Goal: Transaction & Acquisition: Purchase product/service

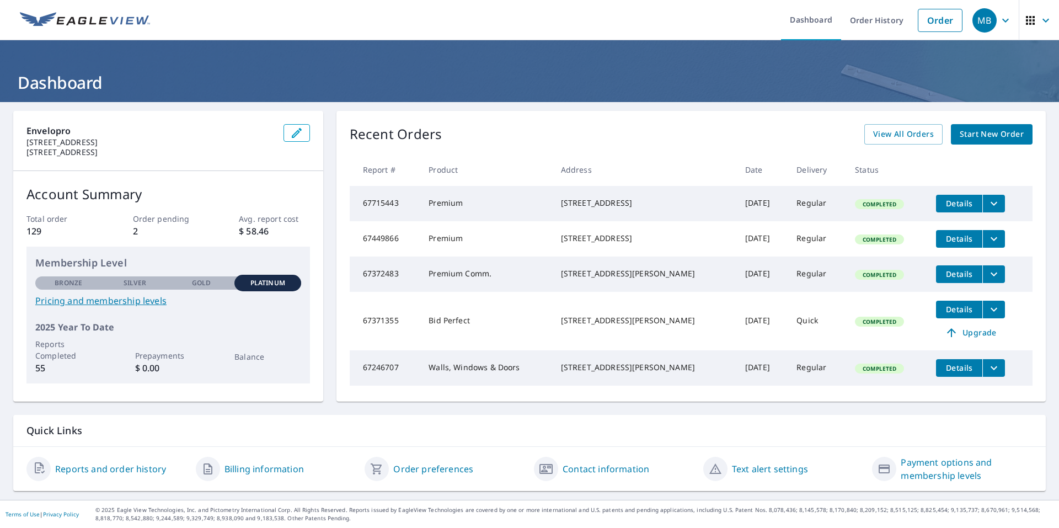
click at [1004, 136] on span "Start New Order" at bounding box center [992, 134] width 64 height 14
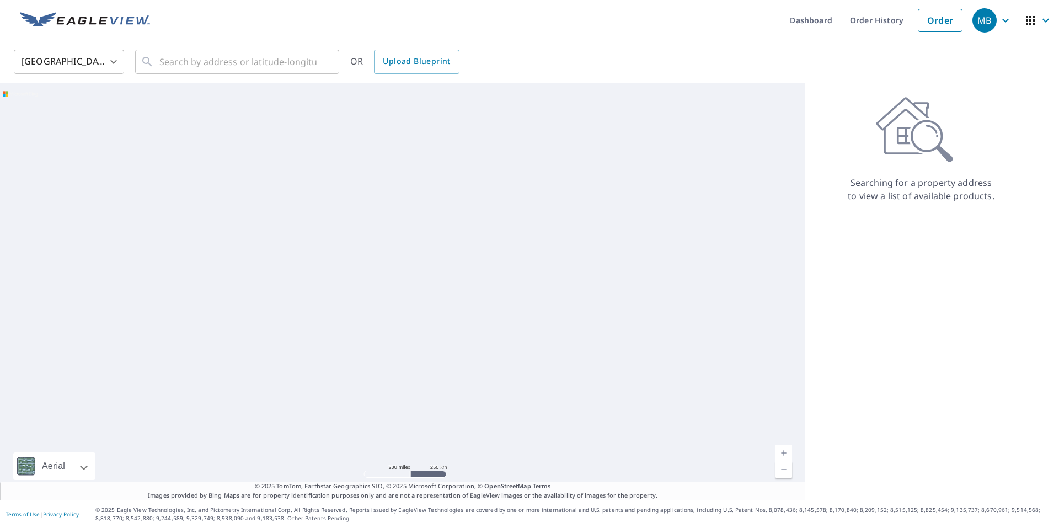
click at [106, 58] on body "MB MB Dashboard Order History Order MB United States US ​ ​ OR Upload Blueprint…" at bounding box center [529, 264] width 1059 height 528
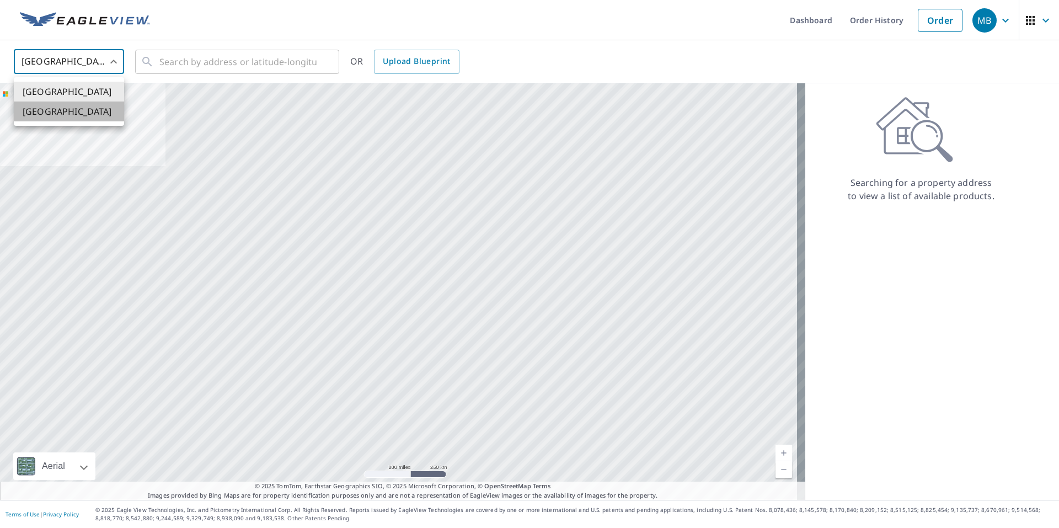
click at [53, 113] on li "[GEOGRAPHIC_DATA]" at bounding box center [69, 112] width 110 height 20
type input "CA"
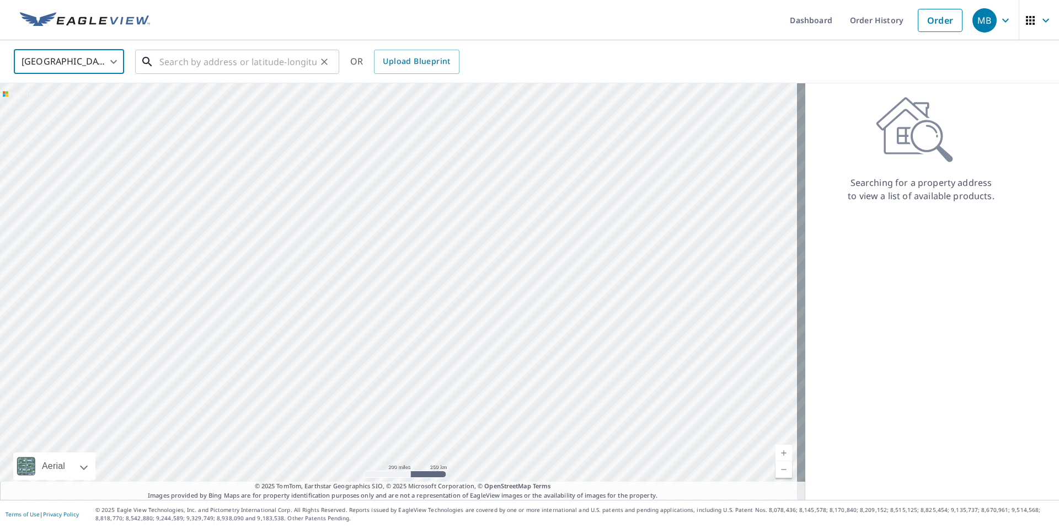
click at [188, 60] on input "text" at bounding box center [237, 61] width 157 height 31
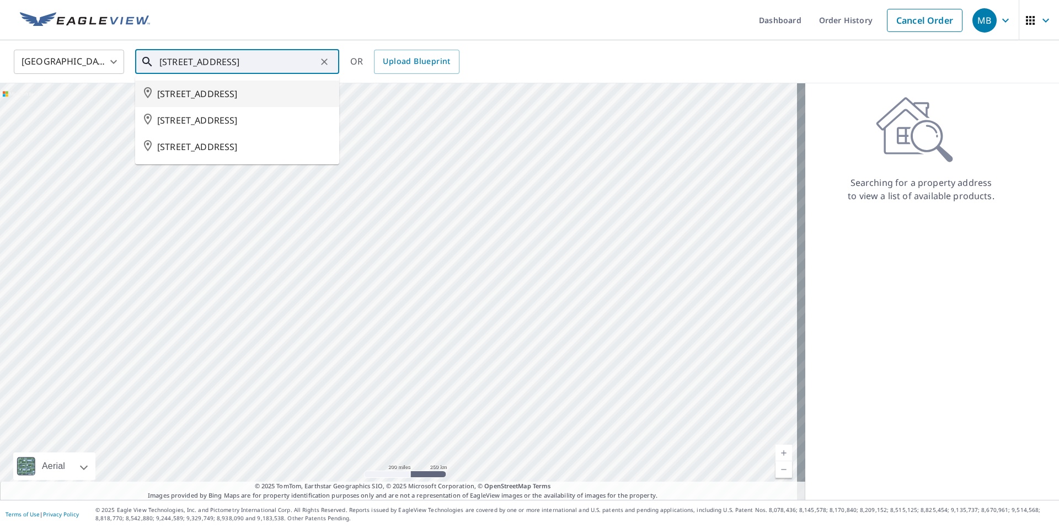
click at [239, 100] on span "[STREET_ADDRESS]" at bounding box center [243, 93] width 173 height 13
type input "[STREET_ADDRESS]"
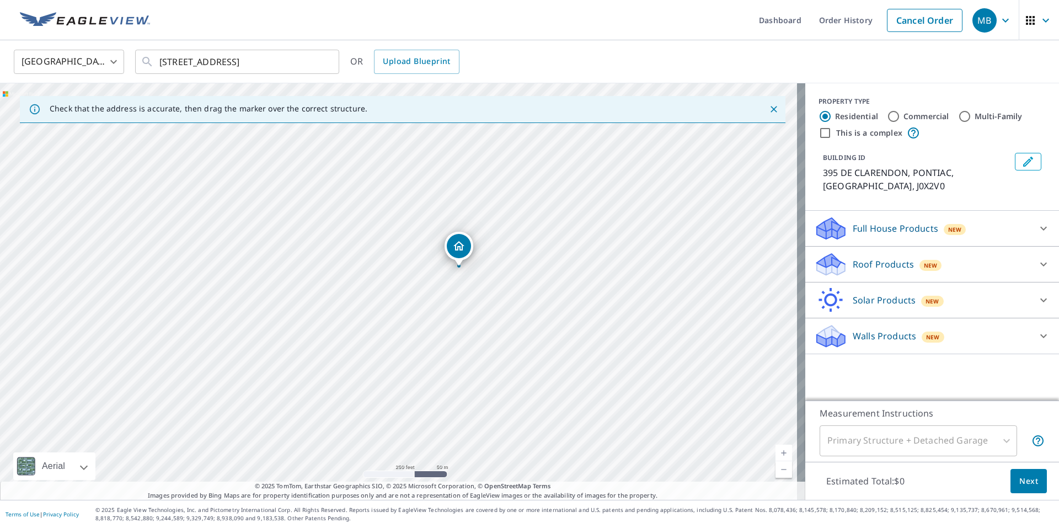
click at [422, 220] on div "395 DE CLARENDON PONTIAC QC J0X2V0" at bounding box center [402, 291] width 805 height 416
drag, startPoint x: 584, startPoint y: 289, endPoint x: 547, endPoint y: 274, distance: 40.1
click at [547, 274] on div "395 DE CLARENDON PONTIAC QC J0X2V0" at bounding box center [402, 291] width 805 height 416
drag, startPoint x: 570, startPoint y: 255, endPoint x: 494, endPoint y: 241, distance: 77.5
click at [494, 241] on div "395 DE CLARENDON PONTIAC QC J0X2V0" at bounding box center [402, 291] width 805 height 416
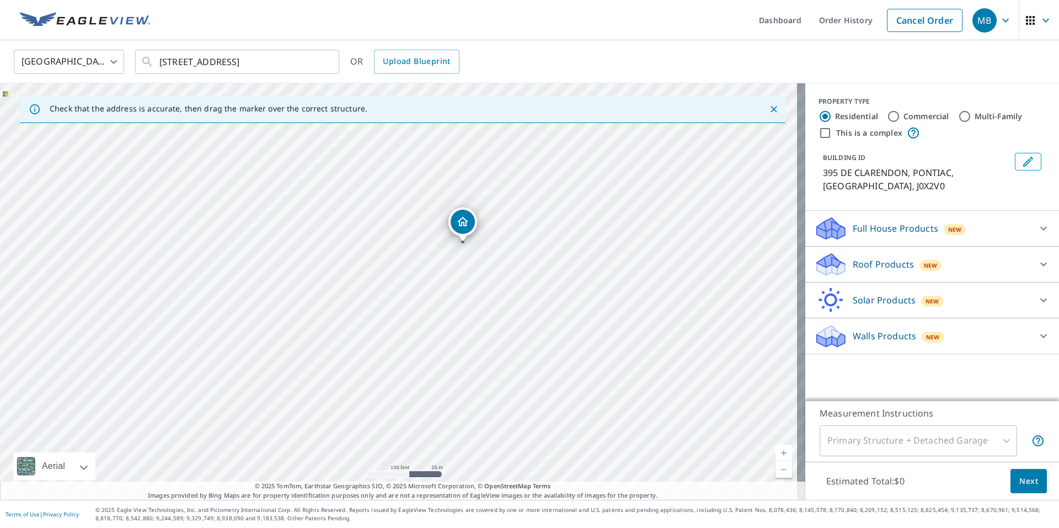
drag, startPoint x: 380, startPoint y: 358, endPoint x: 444, endPoint y: 311, distance: 79.2
click at [444, 311] on div "395 DE CLARENDON PONTIAC QC J0X2V0" at bounding box center [402, 291] width 805 height 416
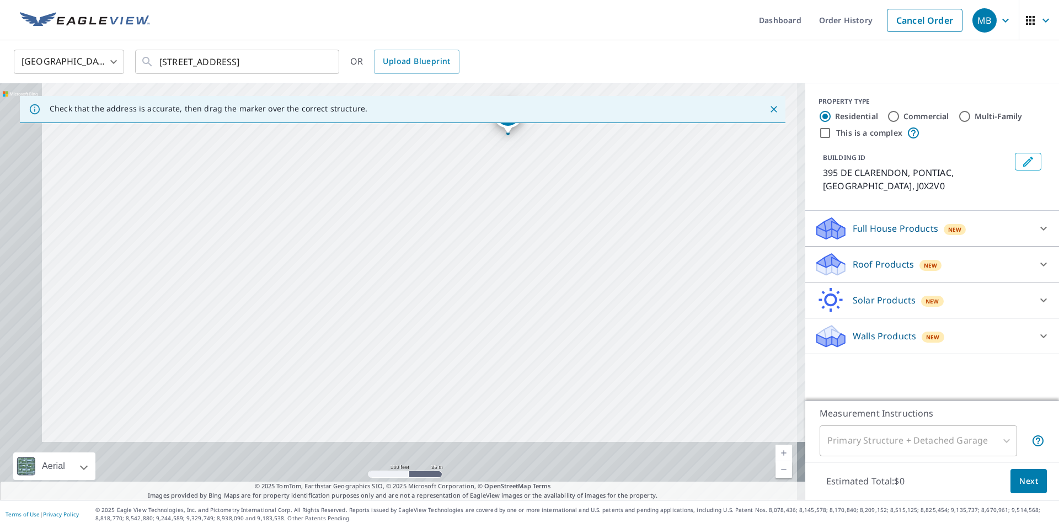
drag, startPoint x: 302, startPoint y: 289, endPoint x: 431, endPoint y: 87, distance: 239.6
click at [431, 87] on div "395 DE CLARENDON PONTIAC QC J0X2V0" at bounding box center [402, 291] width 805 height 416
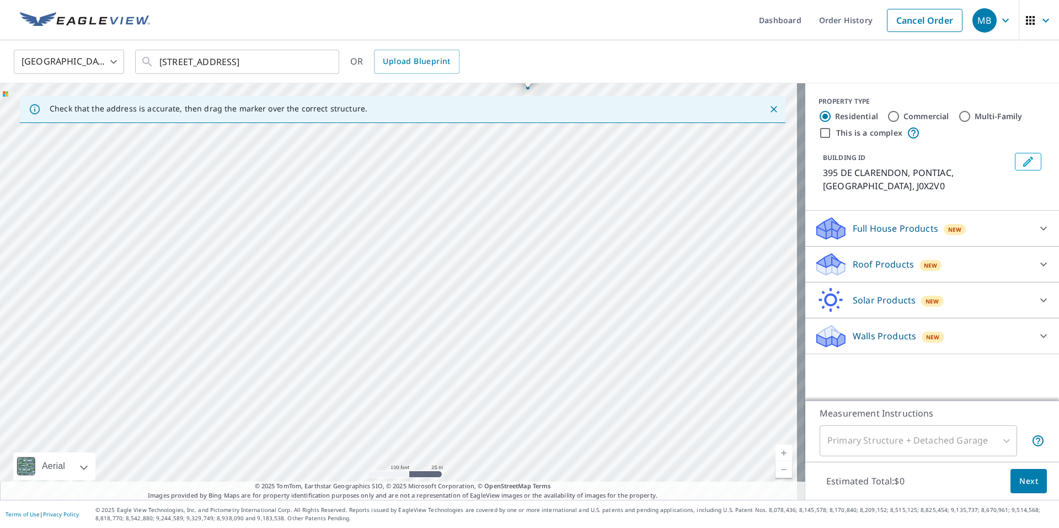
drag, startPoint x: 329, startPoint y: 318, endPoint x: 449, endPoint y: 153, distance: 203.4
click at [449, 153] on div "395 DE CLARENDON PONTIAC QC J0X2V0" at bounding box center [402, 291] width 805 height 416
drag, startPoint x: 457, startPoint y: 251, endPoint x: 423, endPoint y: 372, distance: 125.7
click at [423, 372] on div "395 DE CLARENDON PONTIAC QC J0X2V0" at bounding box center [402, 291] width 805 height 416
click at [527, 323] on div "395 DE CLARENDON PONTIAC QC J0X2V0" at bounding box center [402, 291] width 805 height 416
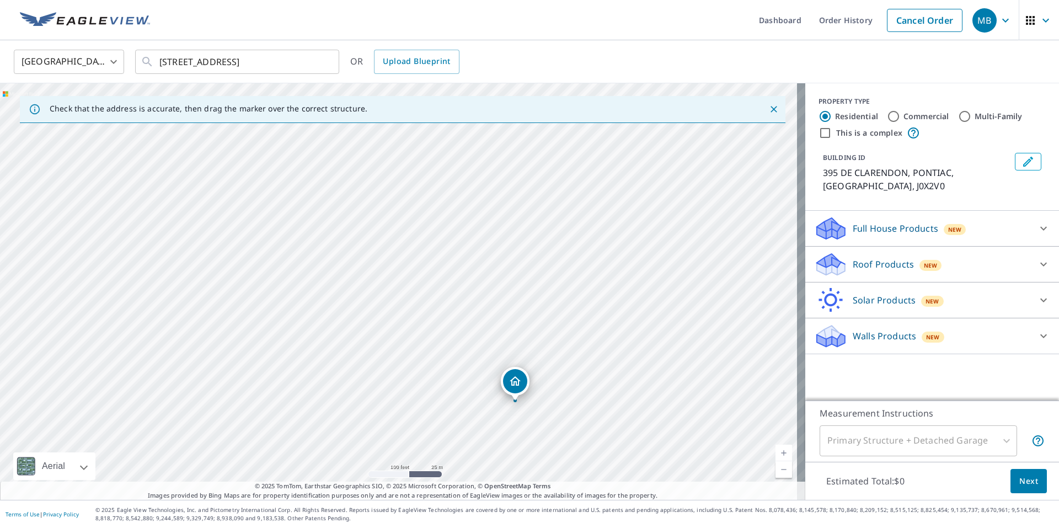
drag, startPoint x: 400, startPoint y: 266, endPoint x: 516, endPoint y: 375, distance: 158.8
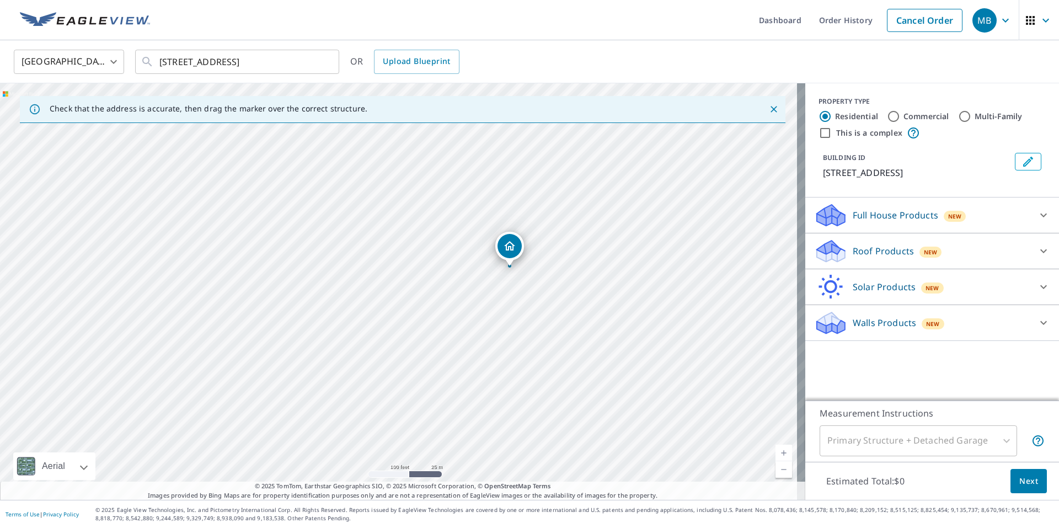
drag, startPoint x: 538, startPoint y: 286, endPoint x: 583, endPoint y: 317, distance: 54.8
click at [583, 317] on div "423 DE CLARENDON PONTIAC QC J0X2V0" at bounding box center [402, 291] width 805 height 416
drag, startPoint x: 401, startPoint y: 185, endPoint x: 457, endPoint y: 205, distance: 59.5
click at [457, 205] on div "423 DE CLARENDON PONTIAC QC J0X2V0" at bounding box center [402, 291] width 805 height 416
click at [951, 322] on div "Walls Products New" at bounding box center [922, 323] width 216 height 26
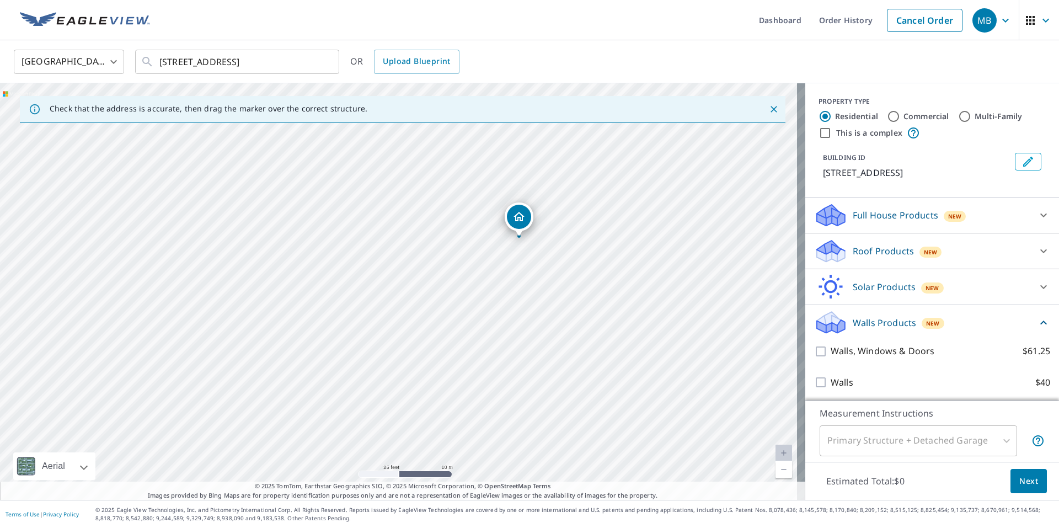
scroll to position [15, 0]
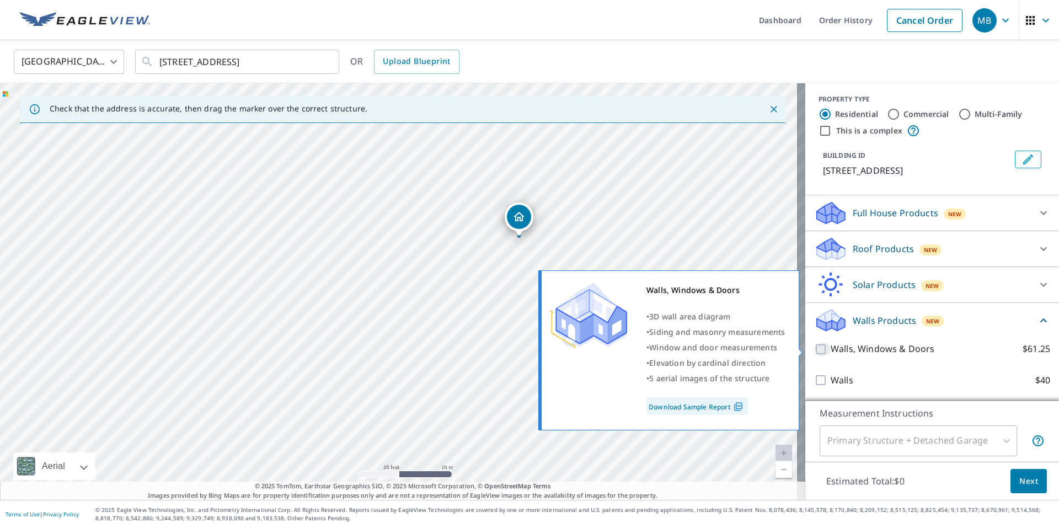
click at [814, 347] on input "Walls, Windows & Doors $61.25" at bounding box center [822, 349] width 17 height 13
checkbox input "true"
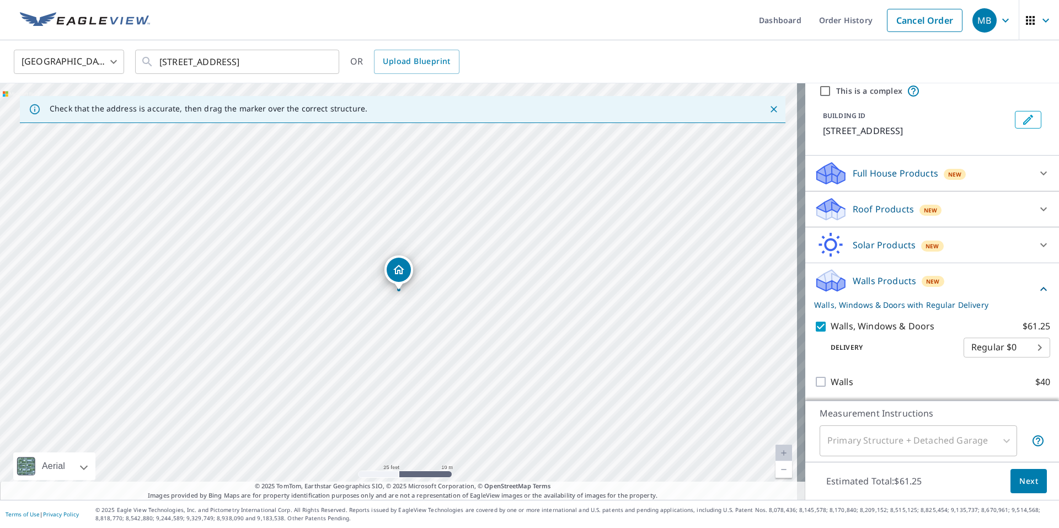
scroll to position [57, 0]
click at [1020, 479] on span "Next" at bounding box center [1028, 481] width 19 height 14
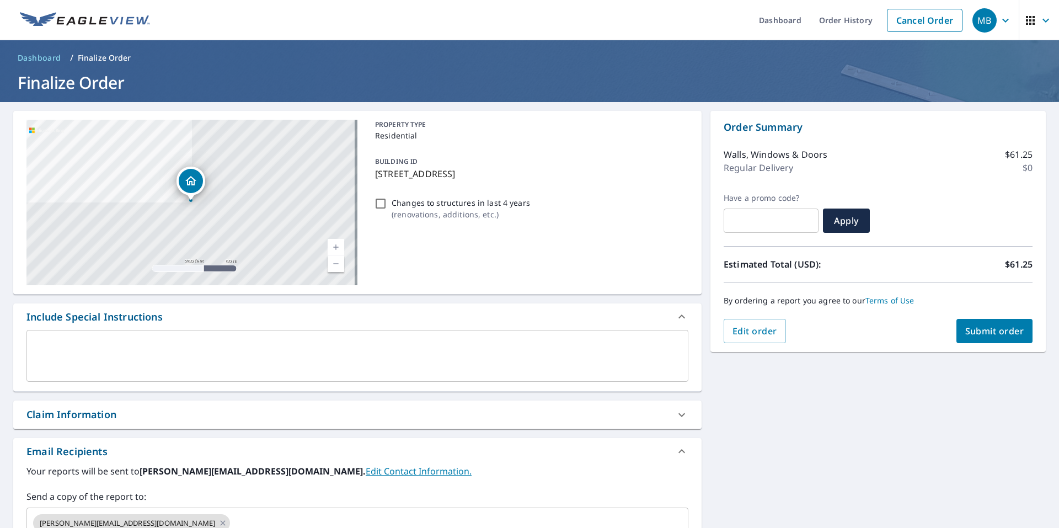
click at [1009, 339] on button "Submit order" at bounding box center [995, 331] width 77 height 24
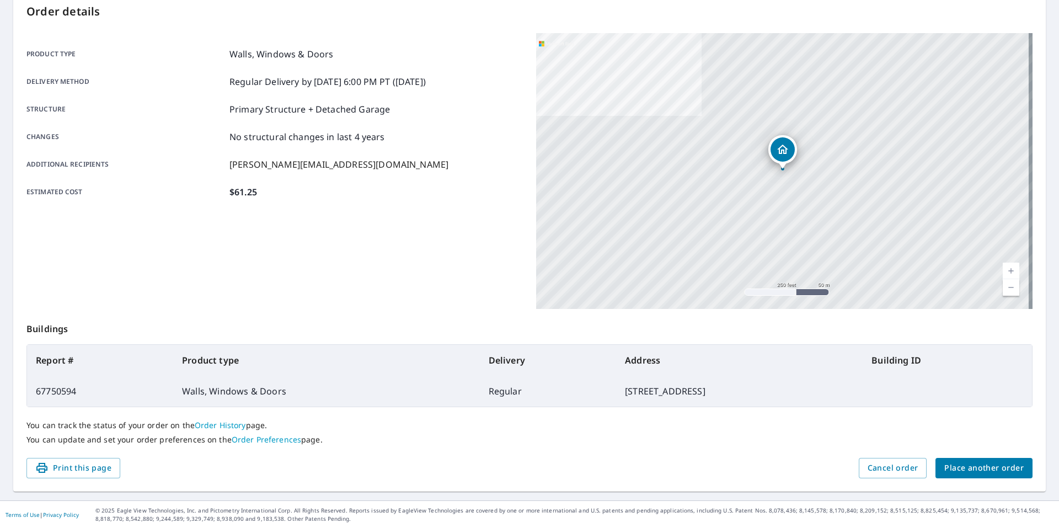
scroll to position [121, 0]
click at [968, 465] on span "Place another order" at bounding box center [983, 468] width 79 height 14
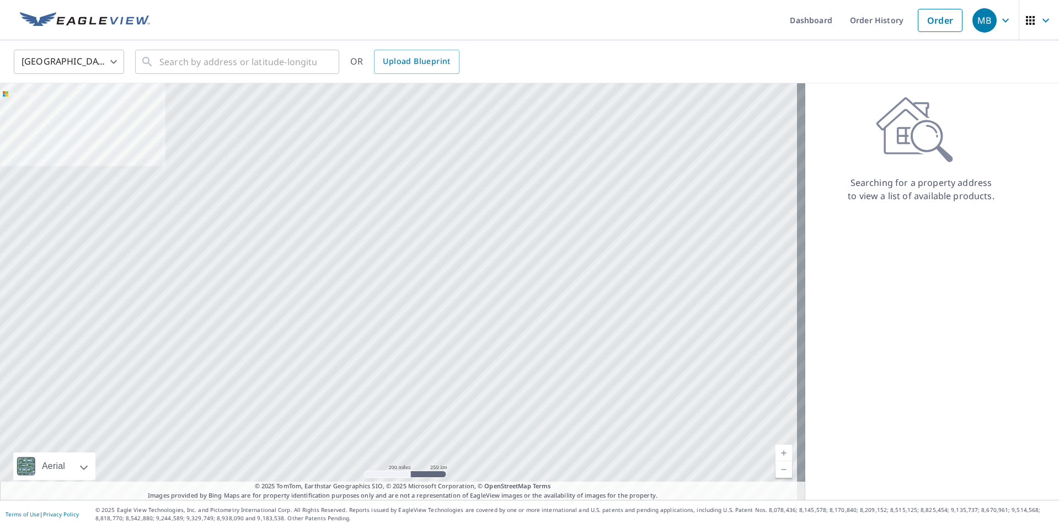
click at [60, 60] on body "MB MB Dashboard Order History Order MB United States US ​ ​ OR Upload Blueprint…" at bounding box center [529, 264] width 1059 height 528
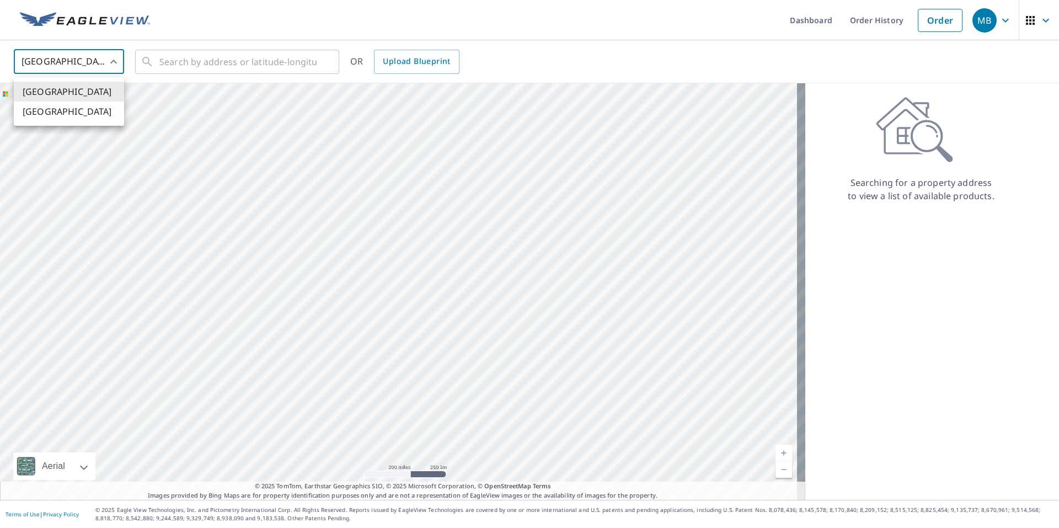
click at [69, 115] on li "[GEOGRAPHIC_DATA]" at bounding box center [69, 112] width 110 height 20
type input "CA"
click at [193, 66] on input "text" at bounding box center [237, 61] width 157 height 31
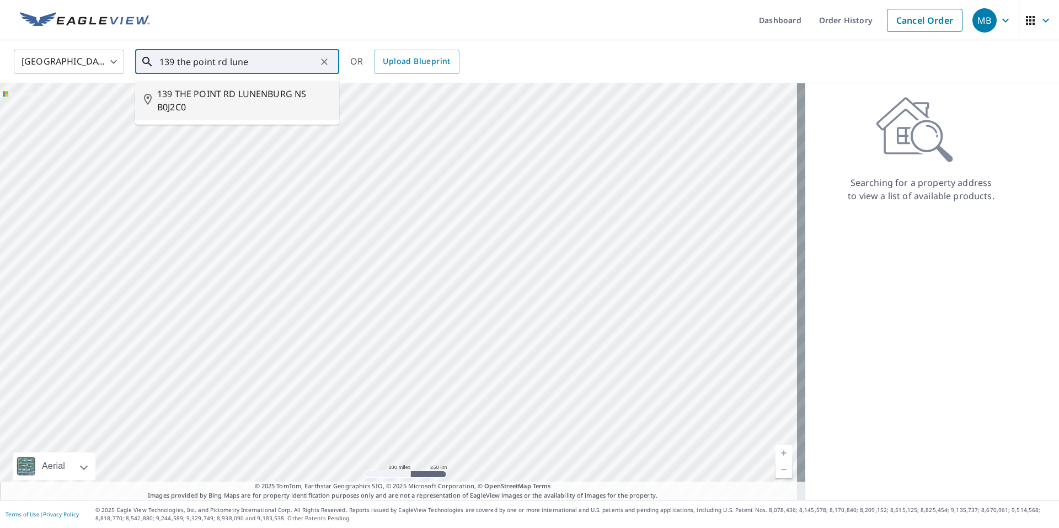
click at [201, 89] on span "139 THE POINT RD LUNENBURG NS B0J2C0" at bounding box center [243, 100] width 173 height 26
type input "139 THE POINT RD LUNENBURG NS B0J2C0"
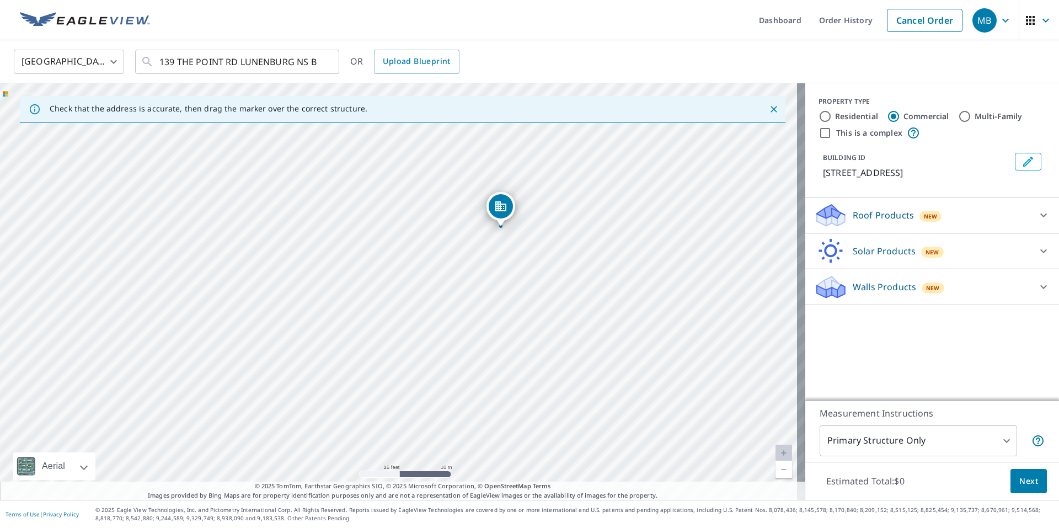
drag, startPoint x: 456, startPoint y: 313, endPoint x: 558, endPoint y: 250, distance: 120.2
click at [558, 250] on div "139 THE POINT RD LUNENBURG NS B0J2C0" at bounding box center [402, 291] width 805 height 416
drag, startPoint x: 501, startPoint y: 212, endPoint x: 487, endPoint y: 213, distance: 15.0
click at [835, 116] on label "Residential" at bounding box center [856, 116] width 43 height 11
click at [829, 116] on input "Residential" at bounding box center [825, 116] width 13 height 13
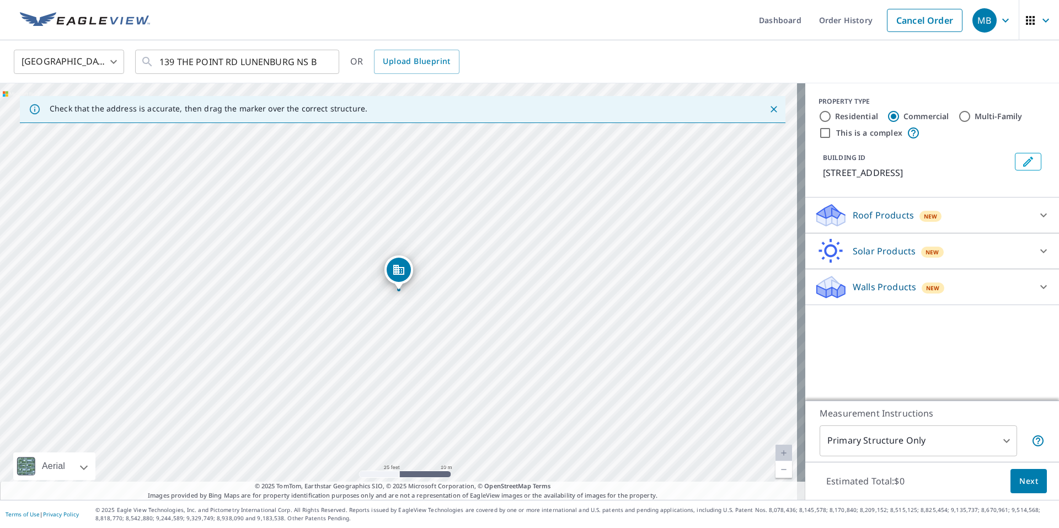
radio input "true"
type input "1"
click at [946, 250] on div "Roof Products New" at bounding box center [922, 251] width 216 height 26
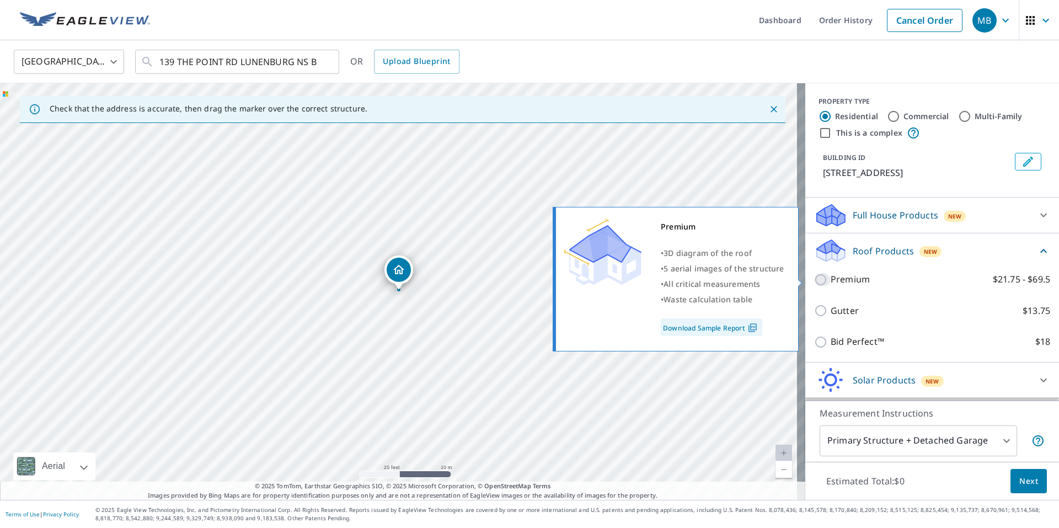
click at [819, 280] on input "Premium $21.75 - $69.5" at bounding box center [822, 279] width 17 height 13
checkbox input "true"
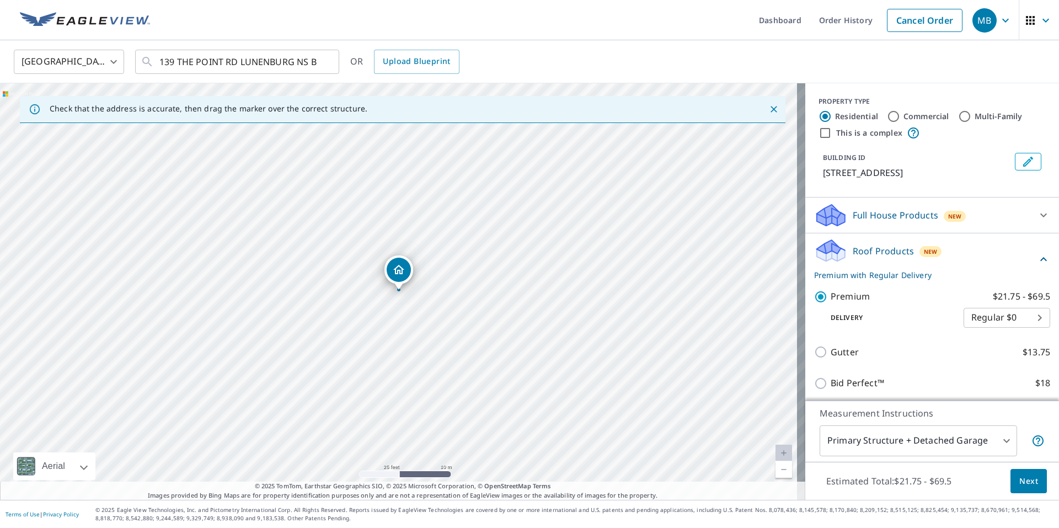
click at [1022, 479] on span "Next" at bounding box center [1028, 481] width 19 height 14
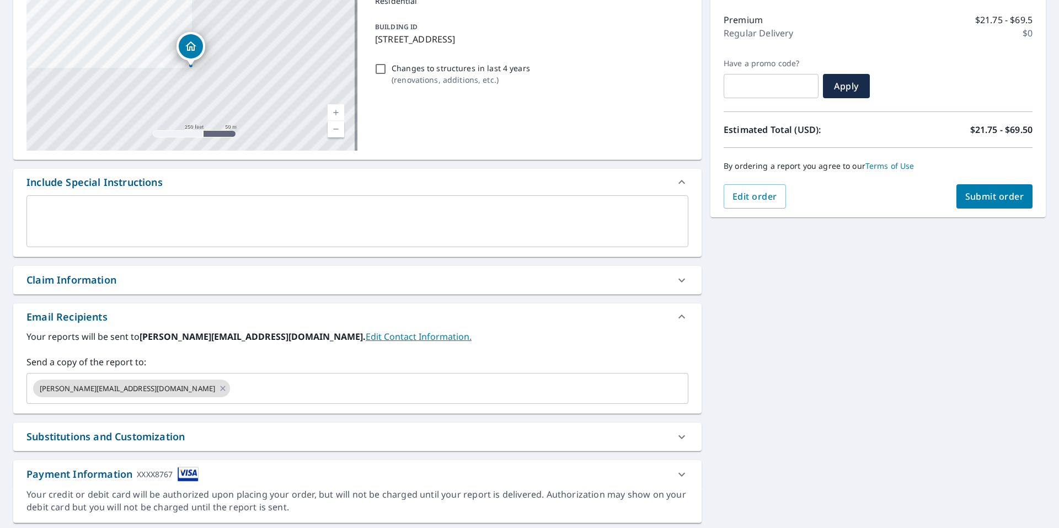
scroll to position [165, 0]
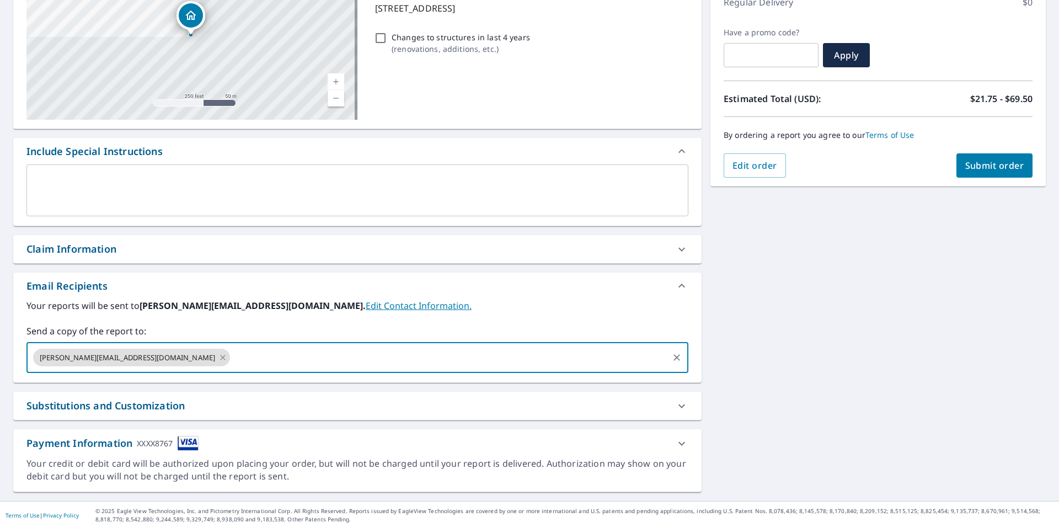
click at [232, 367] on input "text" at bounding box center [449, 357] width 435 height 21
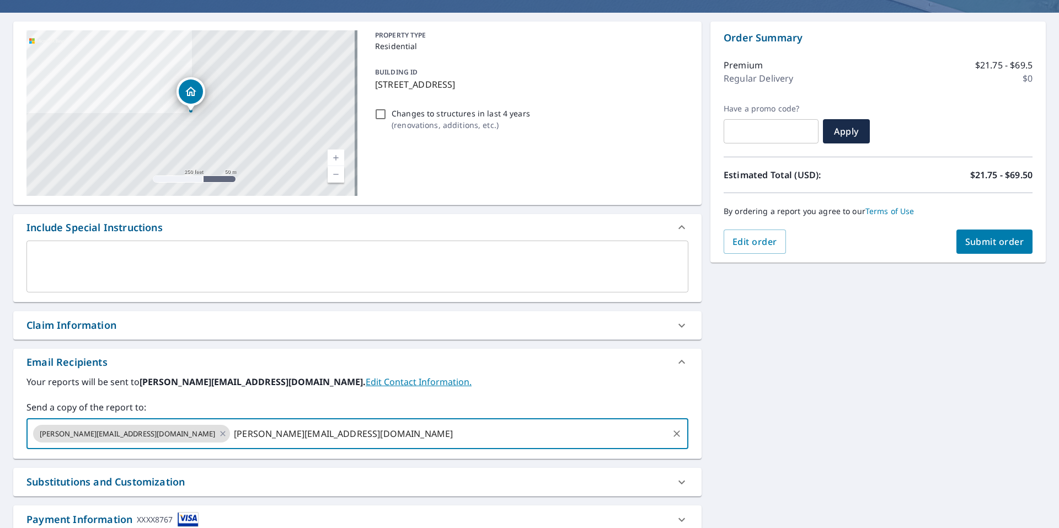
scroll to position [0, 0]
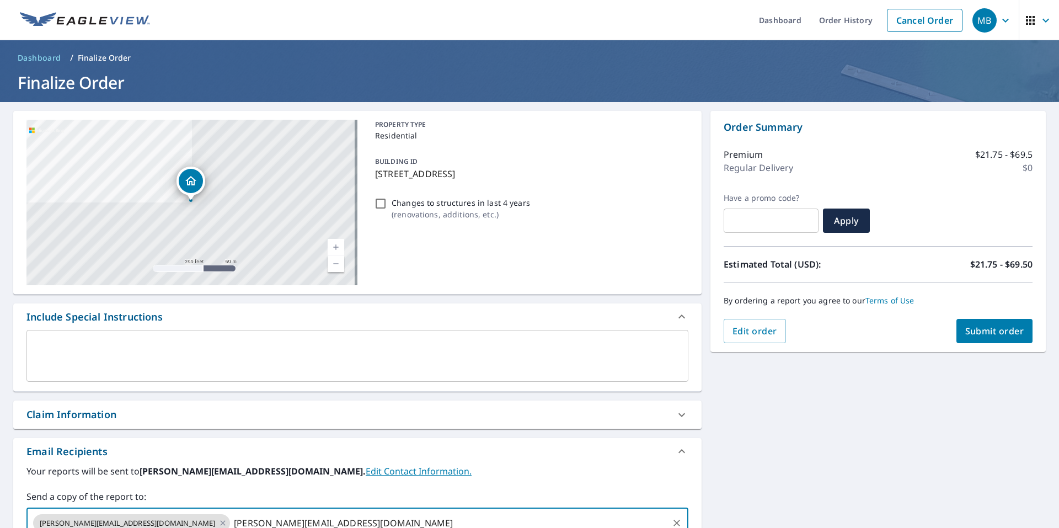
type input "[PERSON_NAME][EMAIL_ADDRESS][DOMAIN_NAME]"
click at [972, 332] on span "Submit order" at bounding box center [994, 331] width 59 height 12
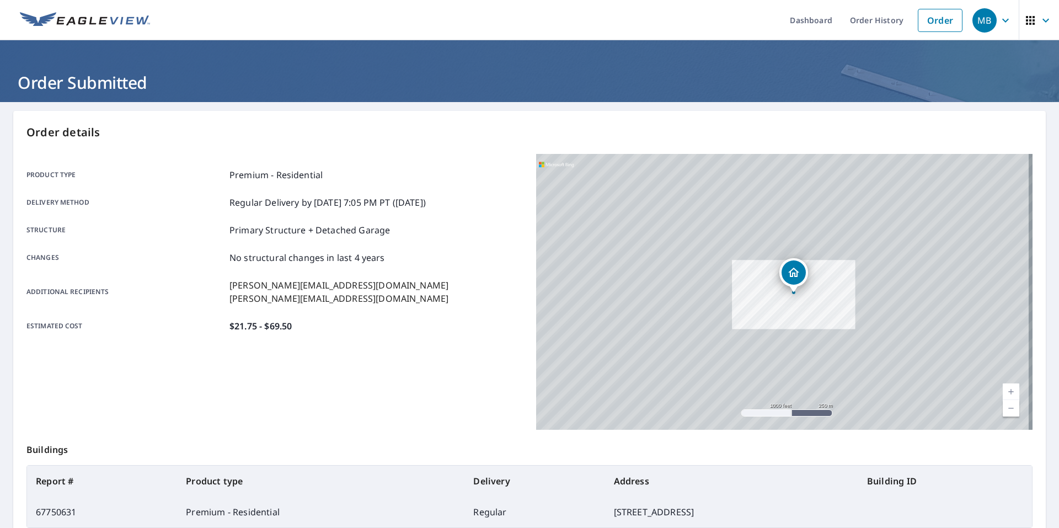
click at [439, 312] on div "Product type Premium - Residential Delivery method Regular Delivery by [DATE] 7…" at bounding box center [274, 250] width 496 height 164
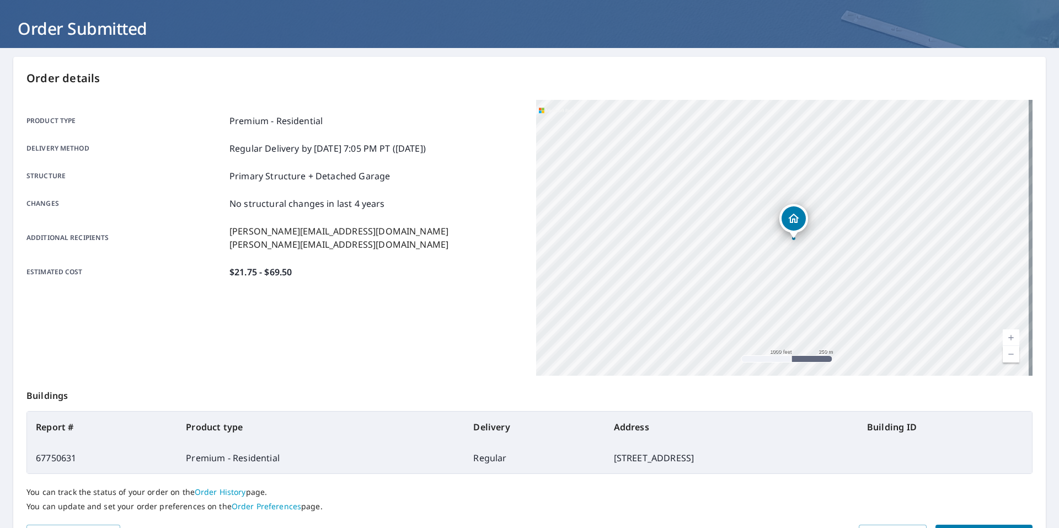
scroll to position [121, 0]
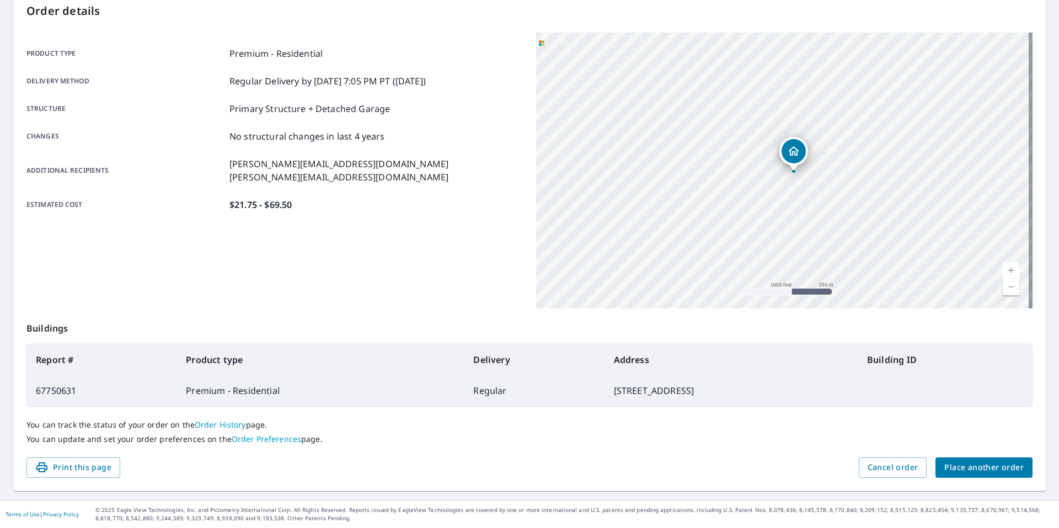
click at [994, 475] on button "Place another order" at bounding box center [984, 467] width 97 height 20
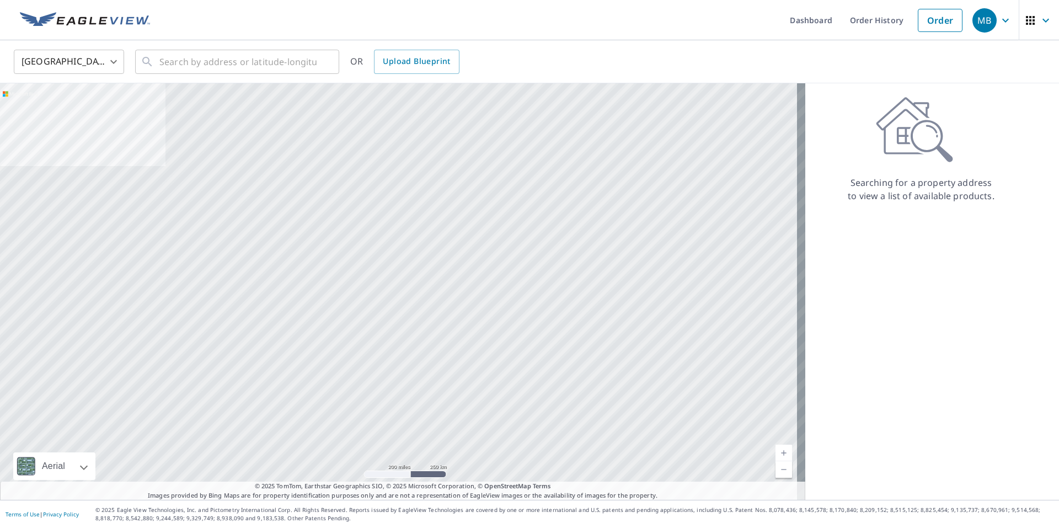
click at [98, 69] on body "MB MB Dashboard Order History Order MB United States US ​ ​ OR Upload Blueprint…" at bounding box center [529, 264] width 1059 height 528
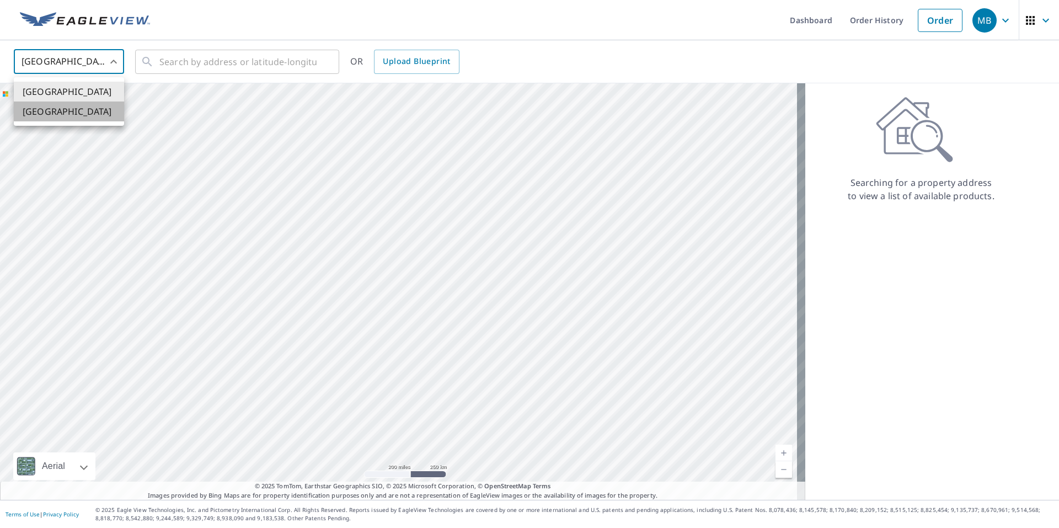
click at [74, 106] on li "[GEOGRAPHIC_DATA]" at bounding box center [69, 112] width 110 height 20
type input "CA"
click at [185, 60] on input "text" at bounding box center [237, 61] width 157 height 31
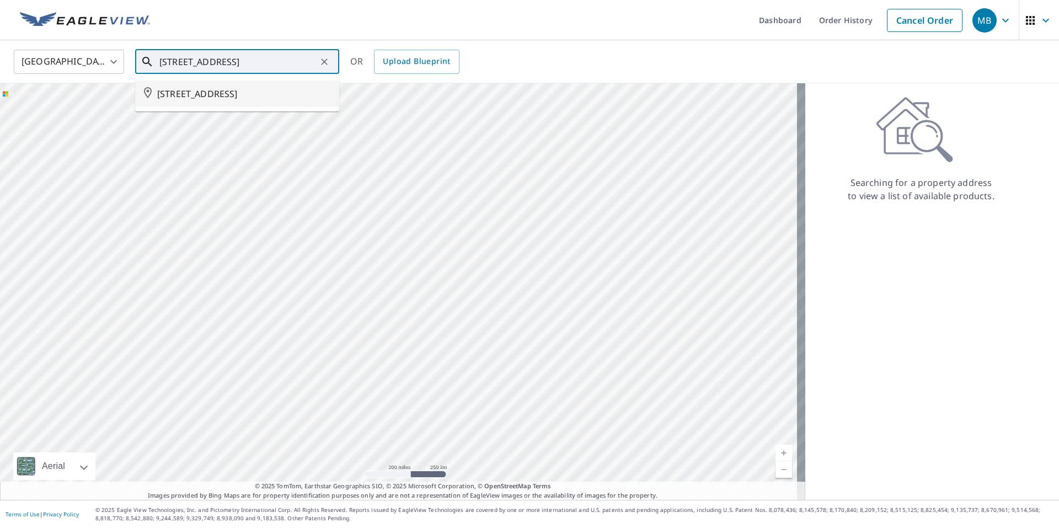
click at [200, 100] on span "[STREET_ADDRESS]" at bounding box center [243, 93] width 173 height 13
type input "[STREET_ADDRESS]"
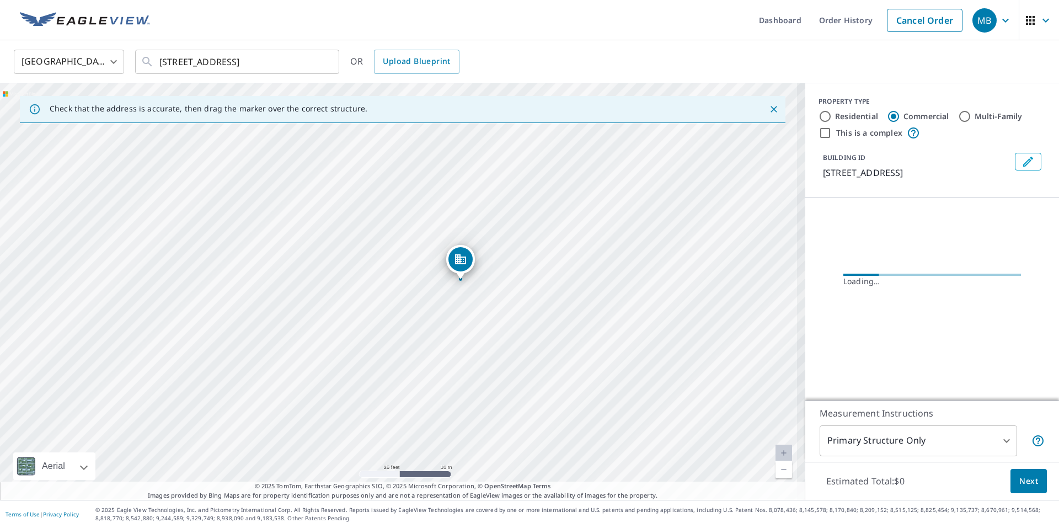
drag, startPoint x: 563, startPoint y: 319, endPoint x: 436, endPoint y: 329, distance: 127.3
click at [436, 329] on div "[STREET_ADDRESS]" at bounding box center [402, 291] width 805 height 416
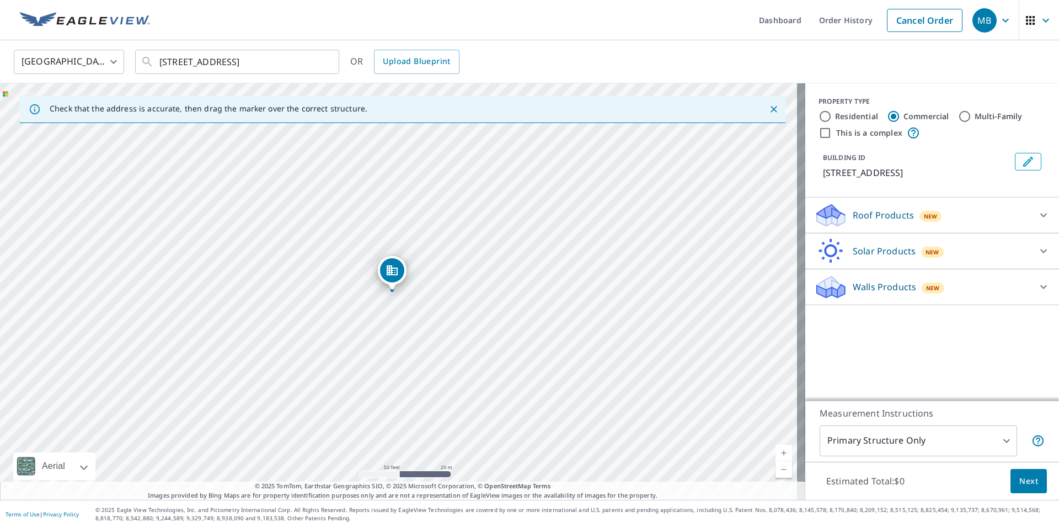
drag, startPoint x: 455, startPoint y: 282, endPoint x: 386, endPoint y: 270, distance: 70.1
click at [441, 284] on div "[STREET_ADDRESS]" at bounding box center [402, 291] width 805 height 416
drag, startPoint x: 379, startPoint y: 269, endPoint x: 372, endPoint y: 269, distance: 6.6
click at [819, 116] on input "Residential" at bounding box center [825, 116] width 13 height 13
radio input "true"
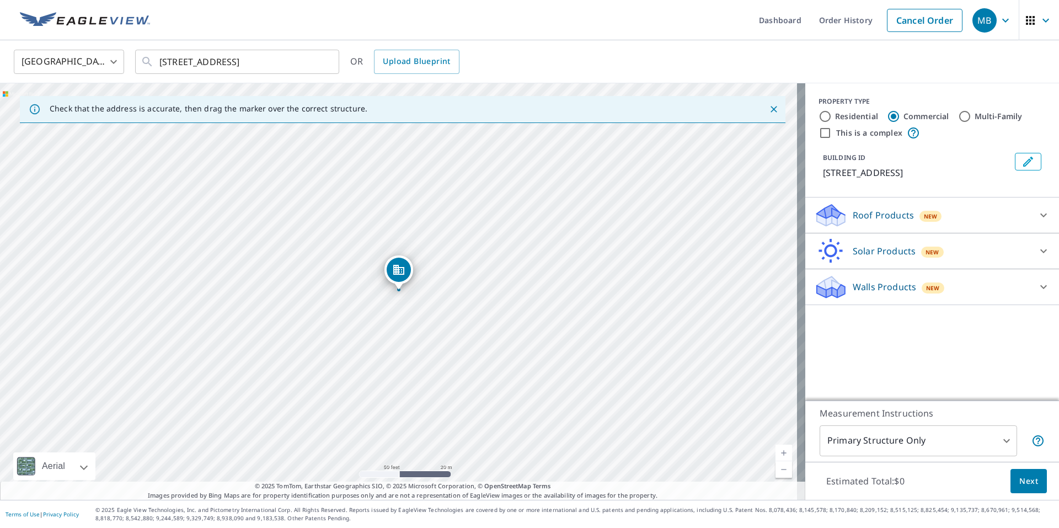
type input "1"
click at [890, 258] on p "Roof Products" at bounding box center [883, 250] width 61 height 13
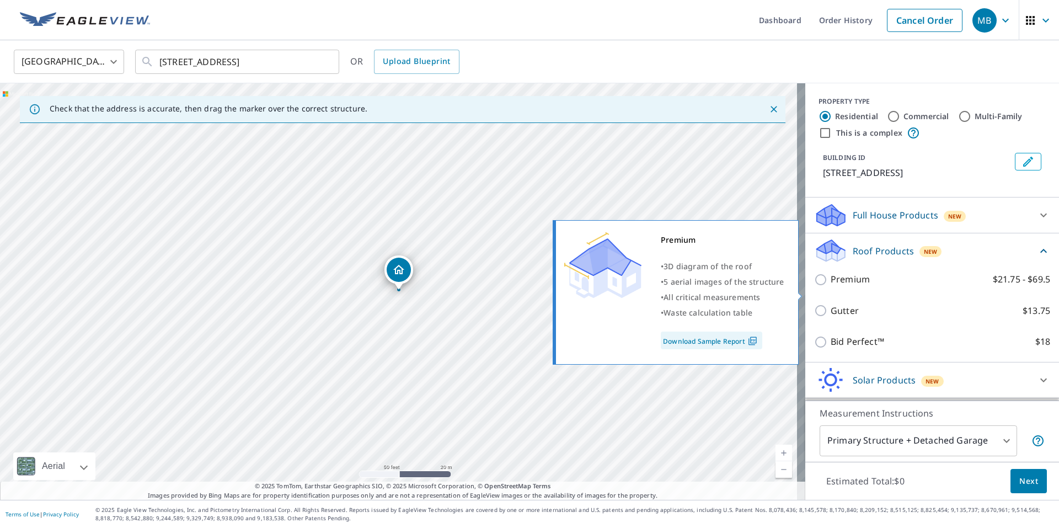
click at [841, 286] on p "Premium" at bounding box center [850, 280] width 39 height 14
click at [831, 286] on input "Premium $21.75 - $69.5" at bounding box center [822, 279] width 17 height 13
checkbox input "true"
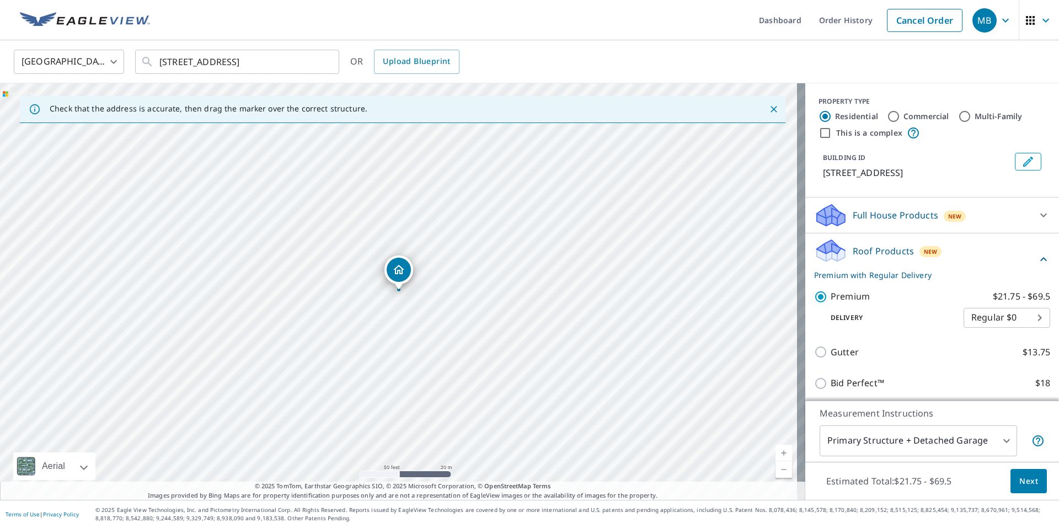
click at [1023, 485] on span "Next" at bounding box center [1028, 481] width 19 height 14
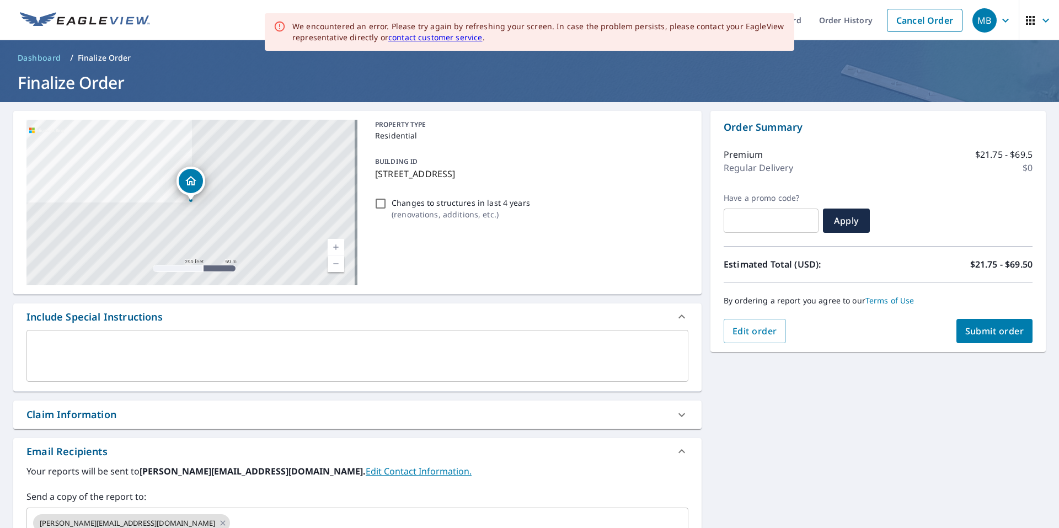
scroll to position [55, 0]
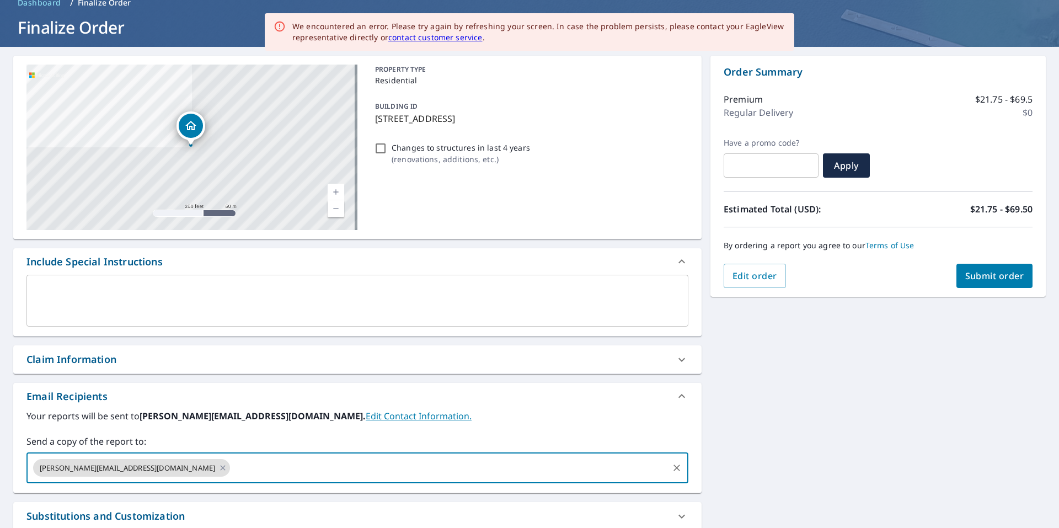
click at [232, 464] on input "text" at bounding box center [449, 467] width 435 height 21
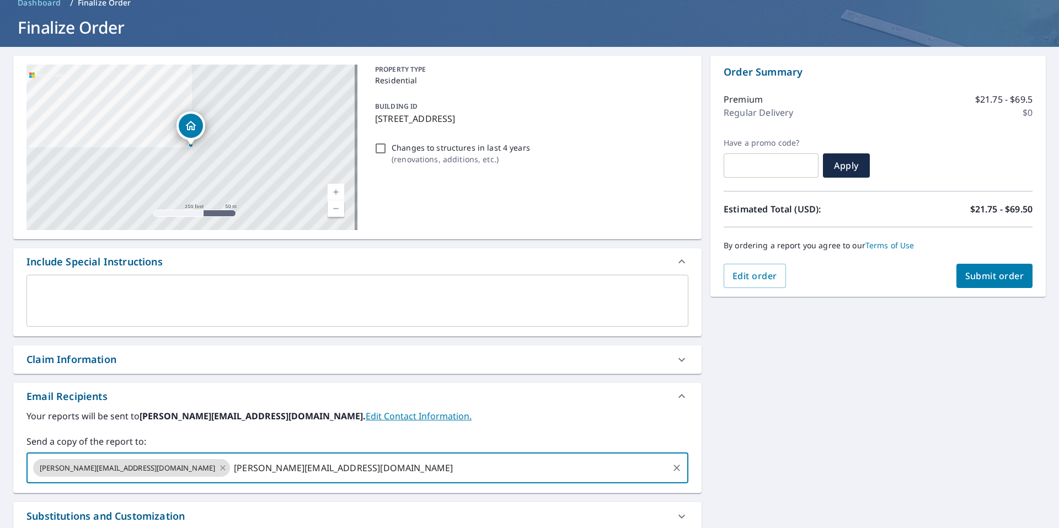
type input "[PERSON_NAME][EMAIL_ADDRESS][DOMAIN_NAME]"
click at [985, 280] on span "Submit order" at bounding box center [994, 276] width 59 height 12
